Goal: Task Accomplishment & Management: Manage account settings

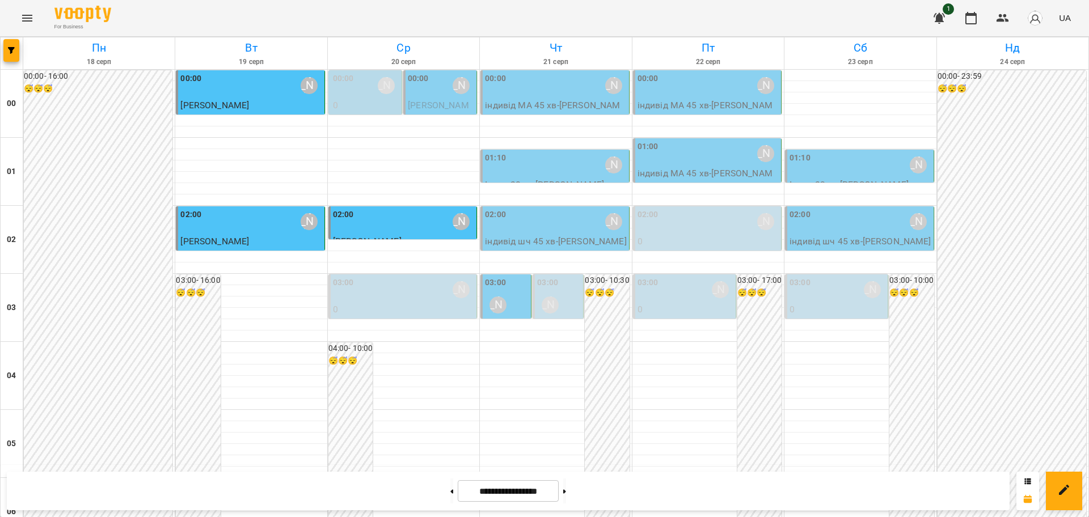
scroll to position [1237, 0]
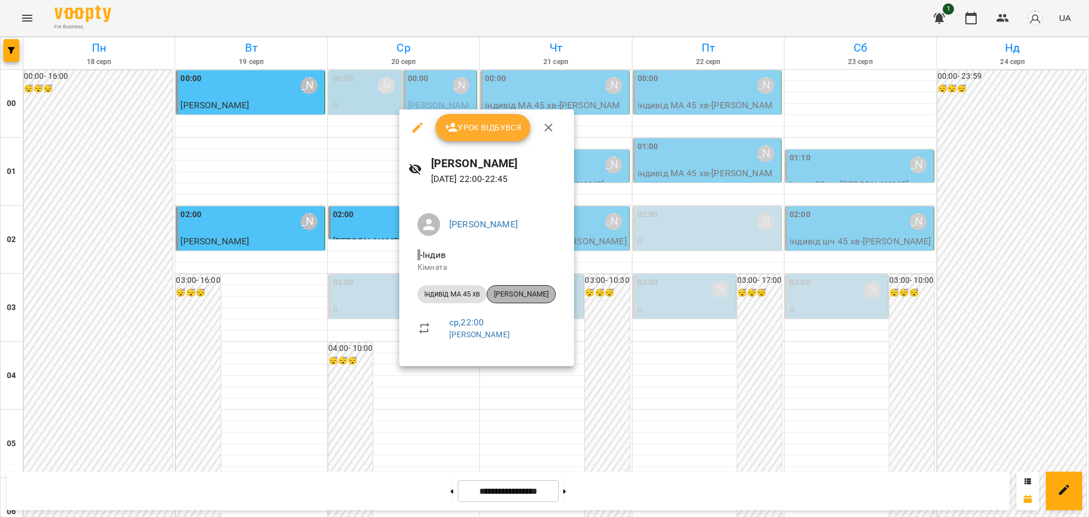
click at [533, 297] on span "[PERSON_NAME]" at bounding box center [521, 294] width 68 height 10
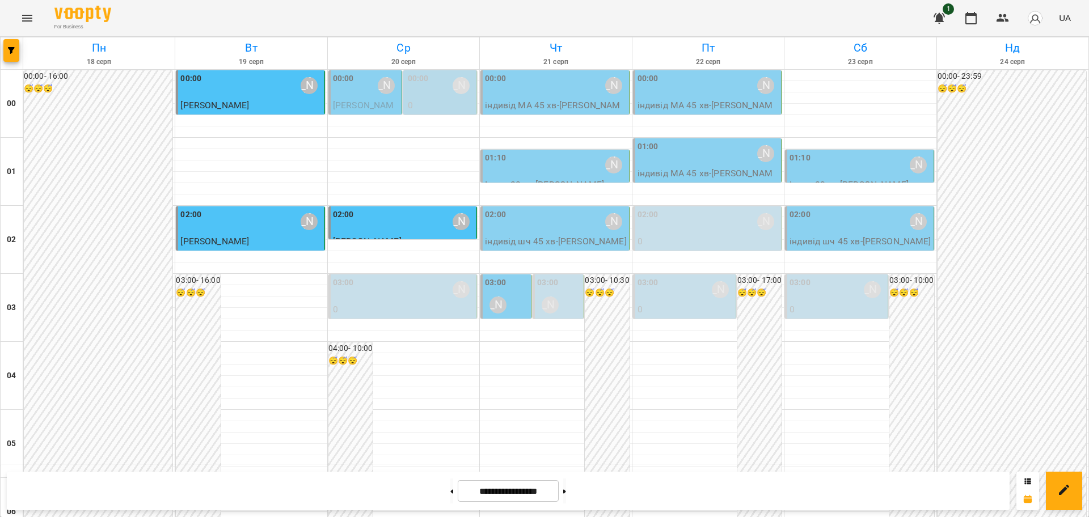
scroll to position [1237, 0]
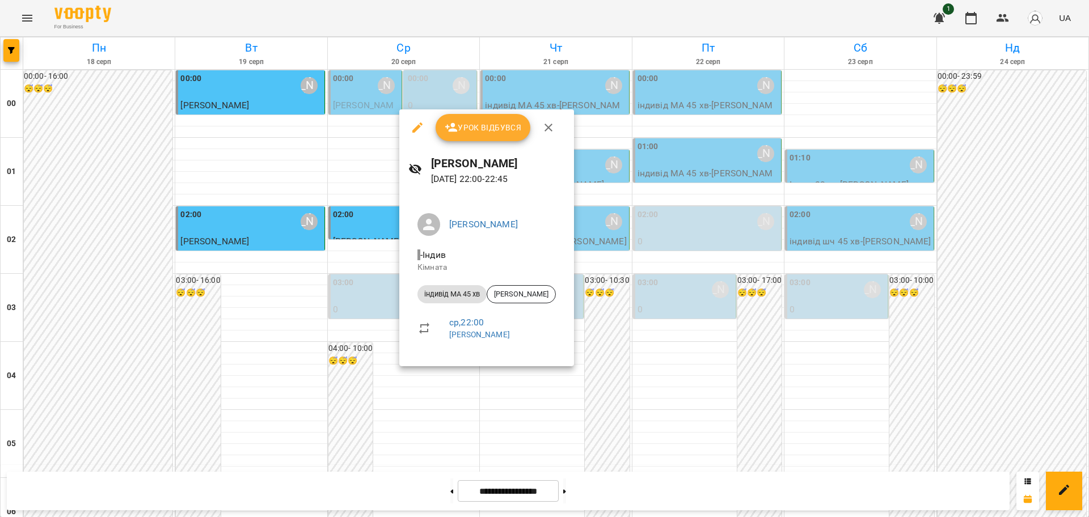
click at [549, 128] on icon "button" at bounding box center [549, 128] width 14 height 14
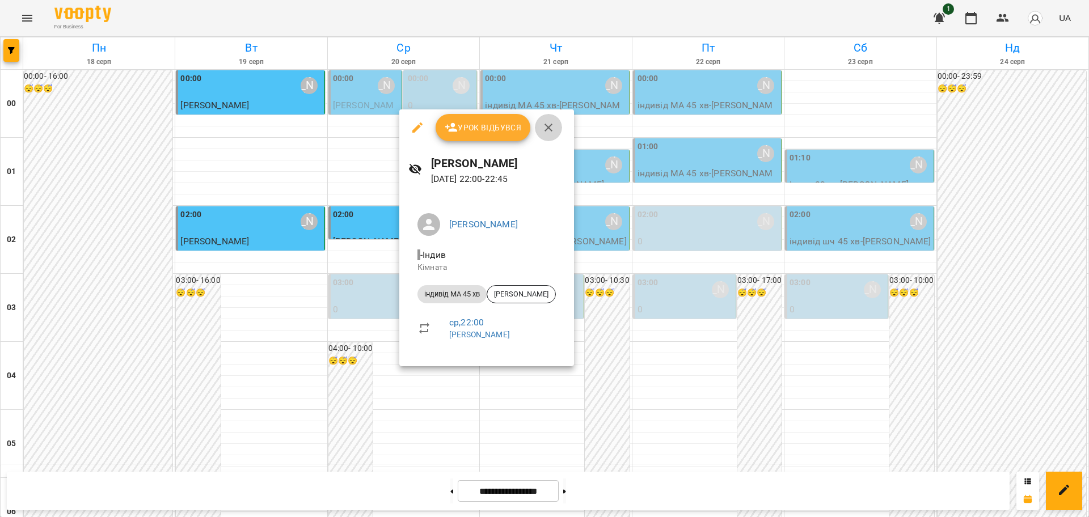
click at [549, 128] on icon "button" at bounding box center [549, 128] width 14 height 14
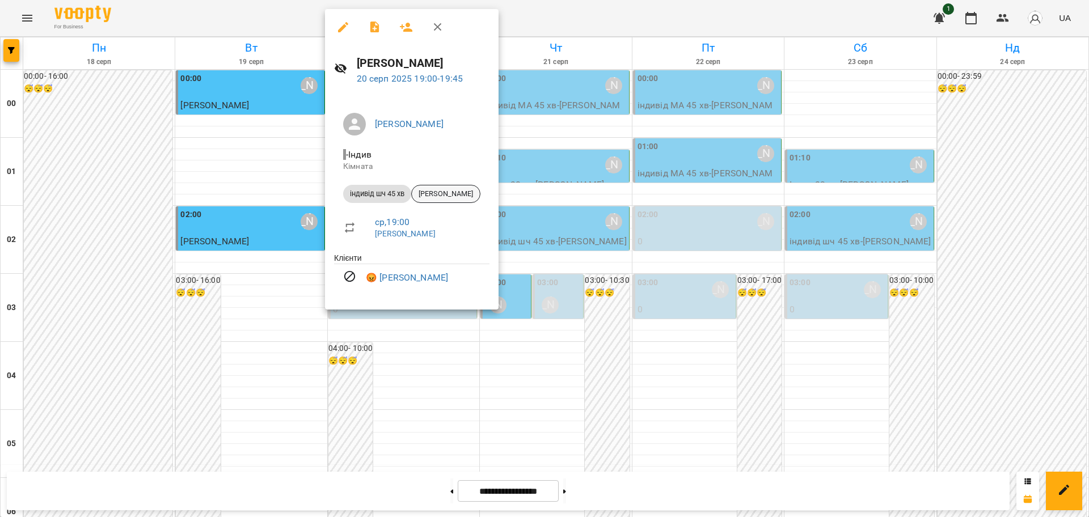
click at [459, 193] on span "[PERSON_NAME]" at bounding box center [446, 194] width 68 height 10
